Goal: Task Accomplishment & Management: Manage account settings

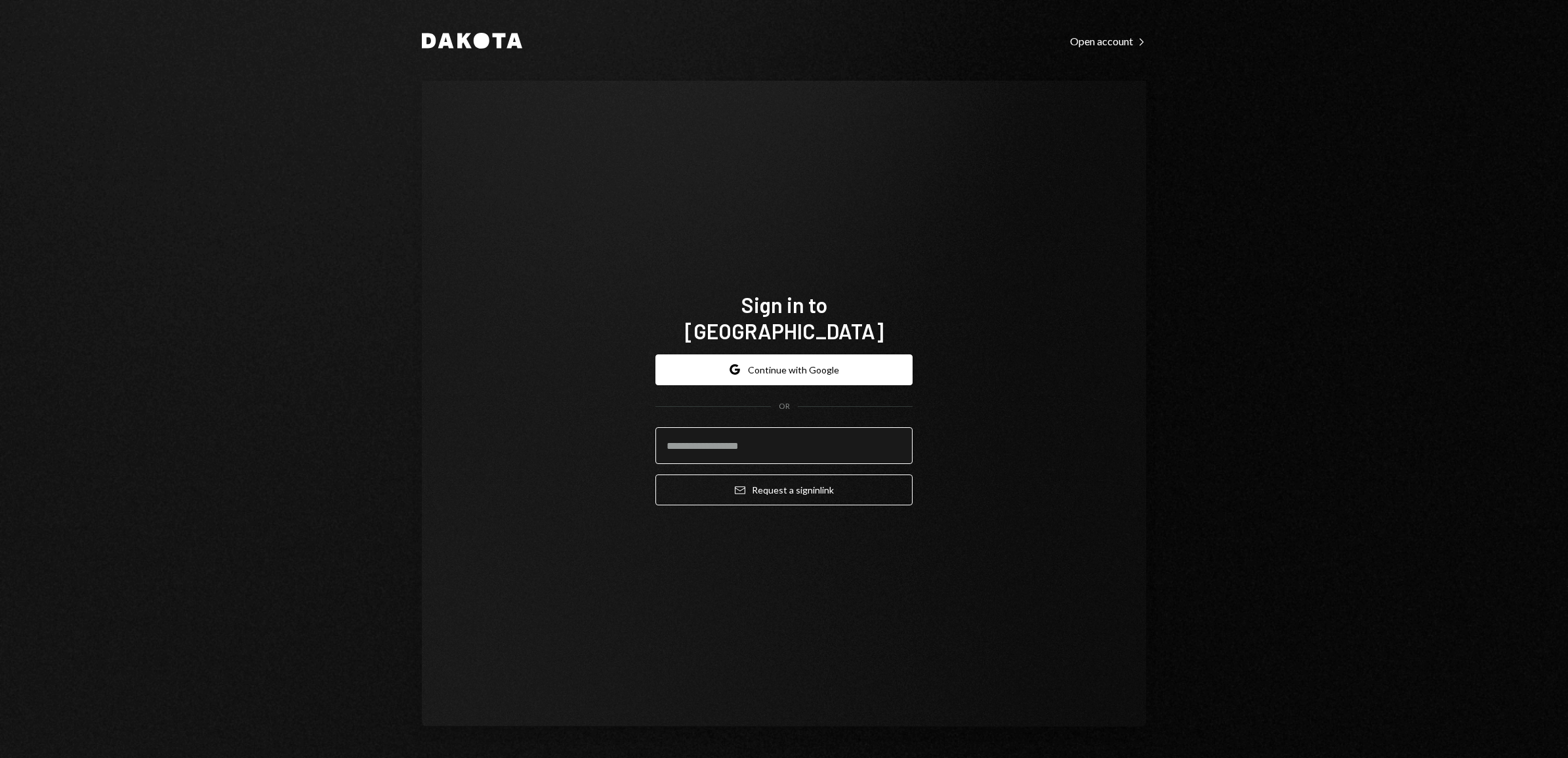
click at [703, 437] on input "email" at bounding box center [784, 445] width 257 height 36
type input "**********"
click at [656, 474] on button "Email Request a sign in link" at bounding box center [784, 489] width 257 height 31
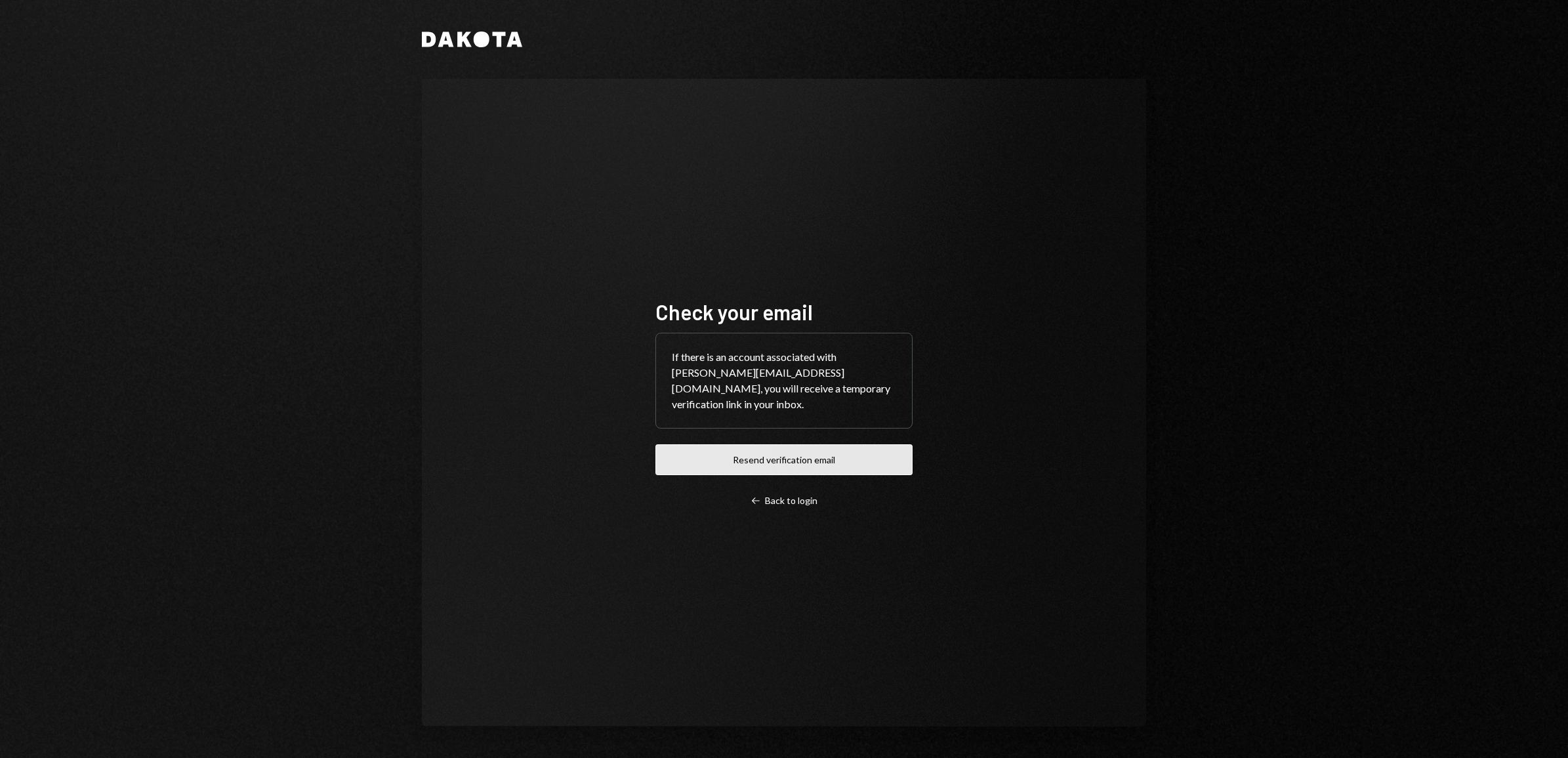
click at [782, 458] on button "Resend verification email" at bounding box center [784, 460] width 257 height 31
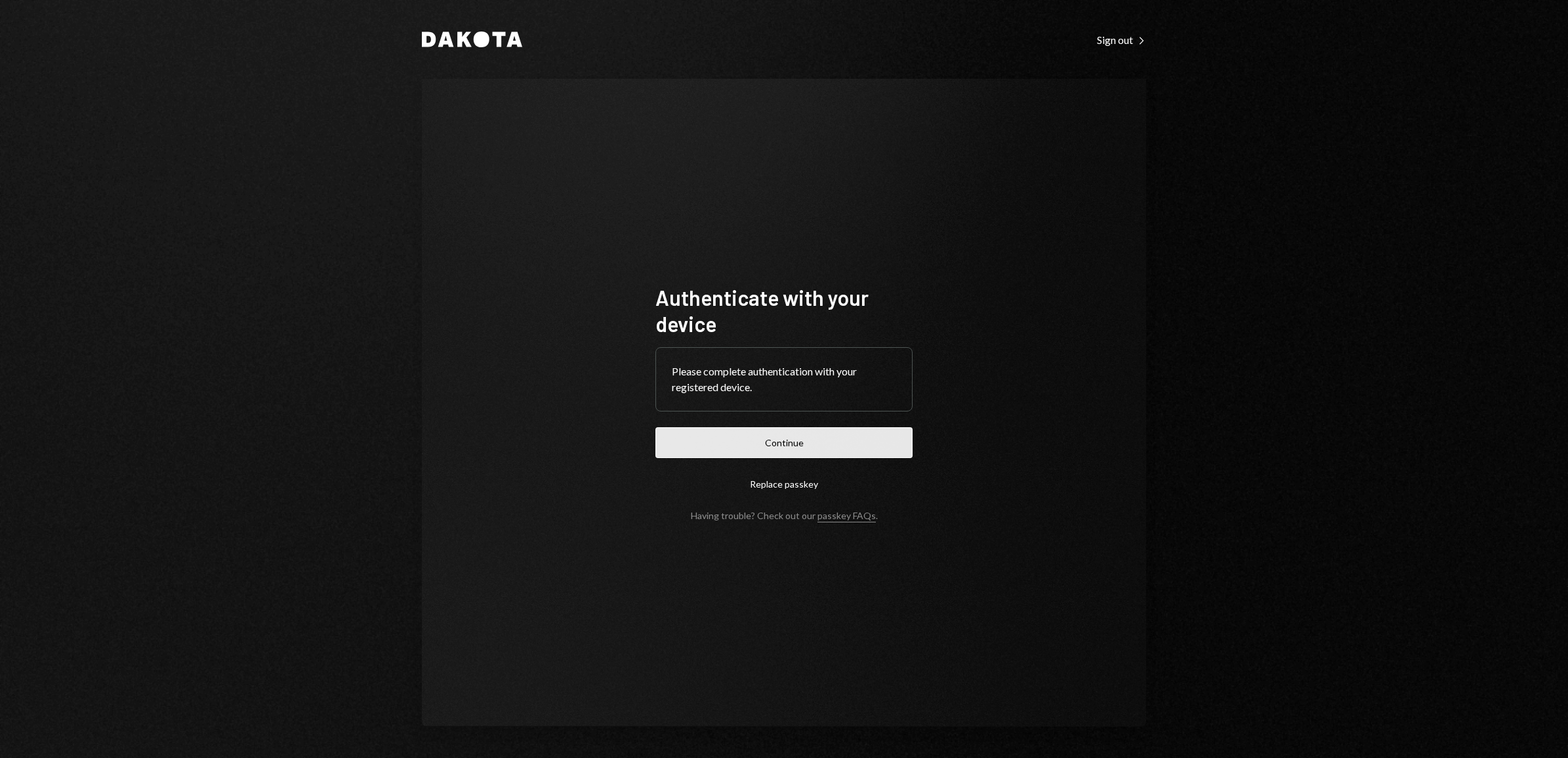
click at [773, 451] on button "Continue" at bounding box center [784, 443] width 257 height 31
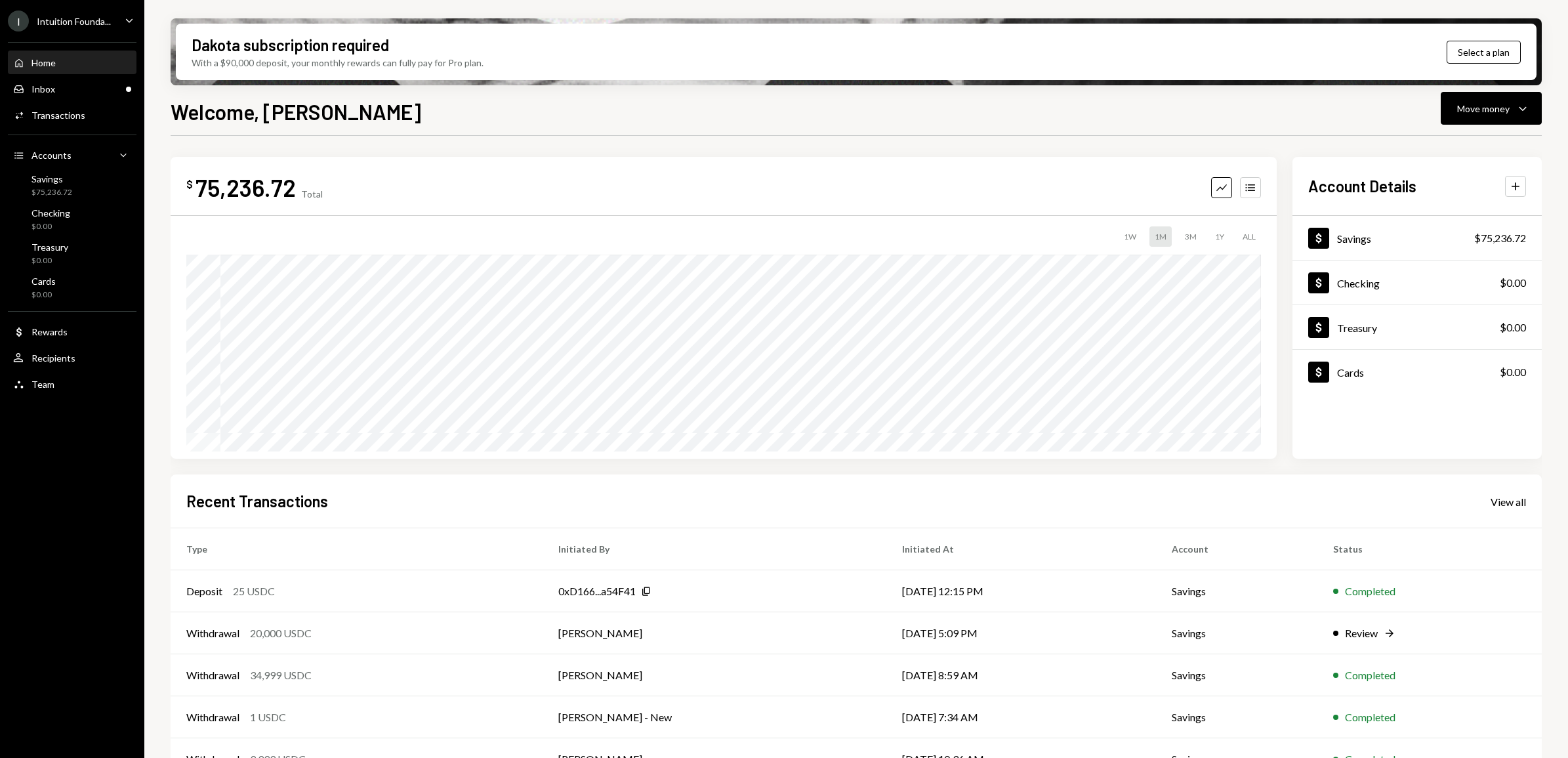
click at [128, 23] on icon "Caret Down" at bounding box center [129, 20] width 14 height 14
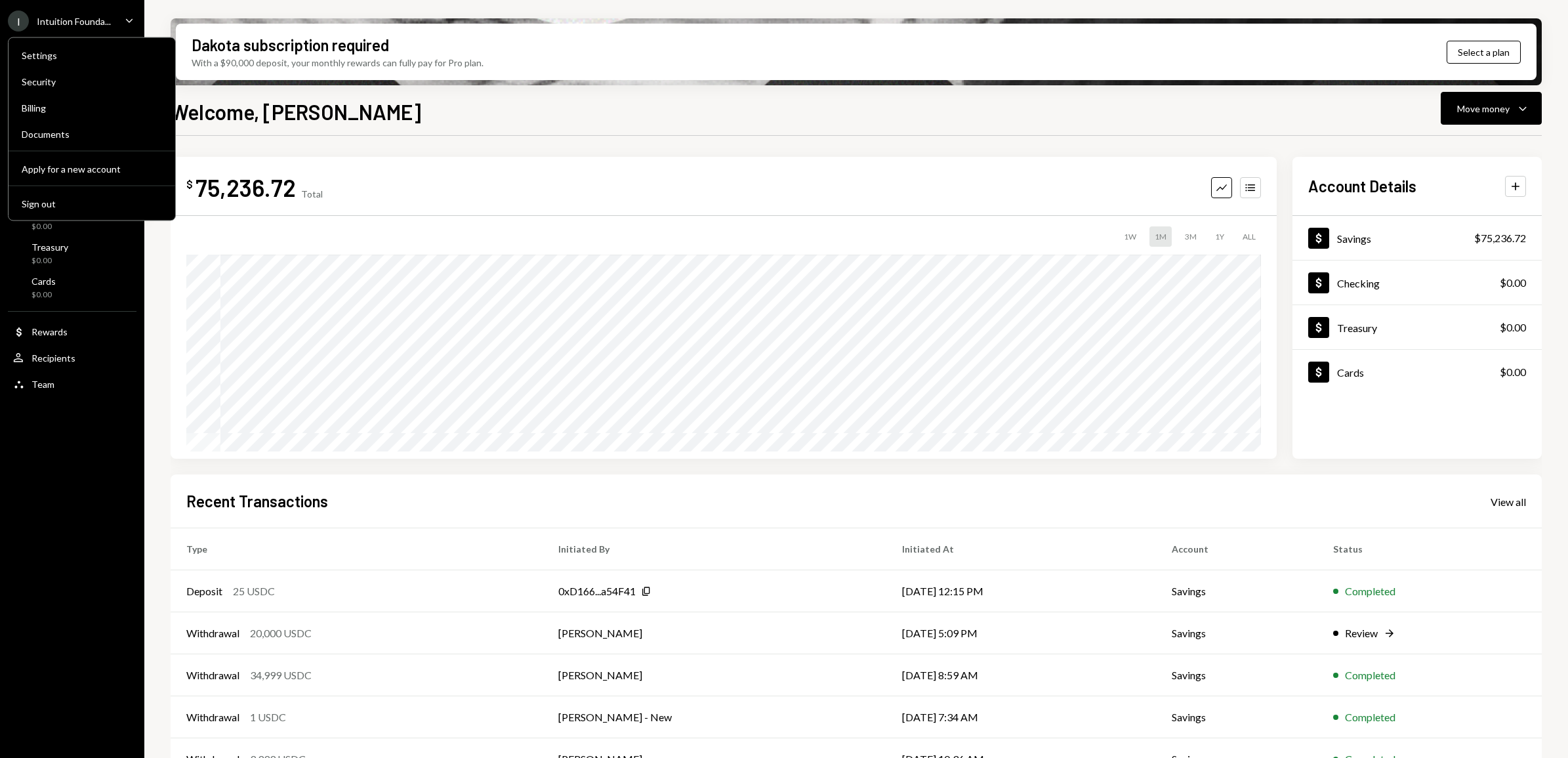
click at [87, 503] on div "I Intuition Founda... Caret Down Home Home Inbox Inbox Activities Transactions …" at bounding box center [72, 379] width 144 height 758
